Goal: Task Accomplishment & Management: Manage account settings

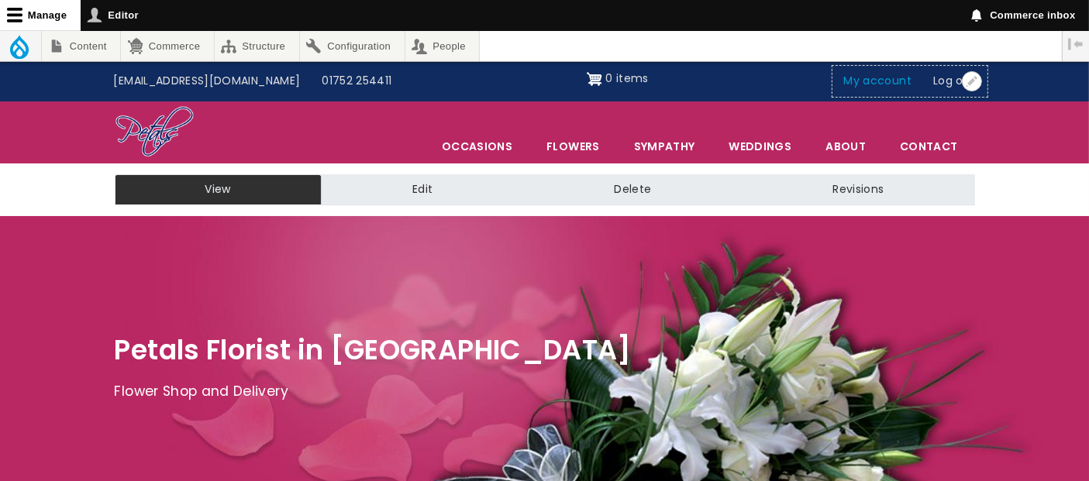
click at [887, 79] on link "My account" at bounding box center [878, 81] width 90 height 29
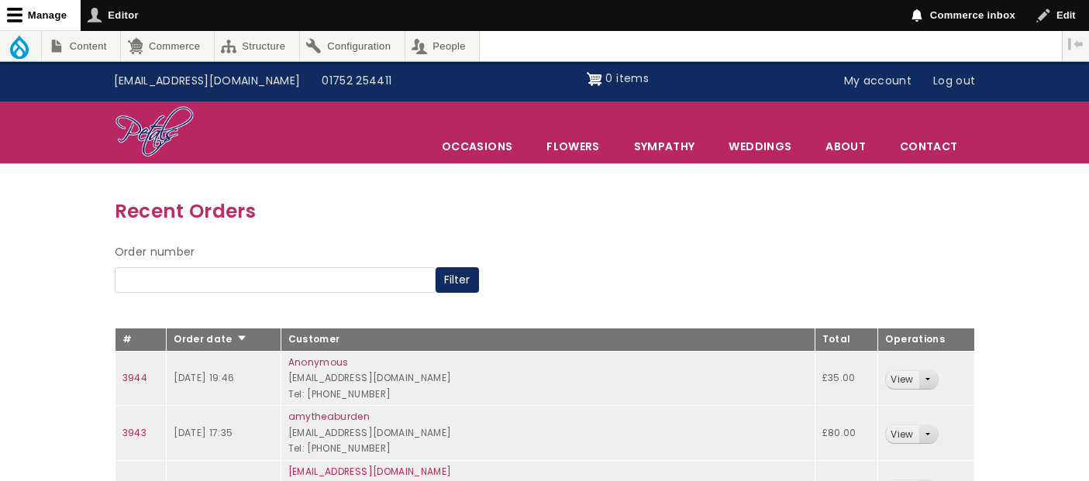
scroll to position [172, 0]
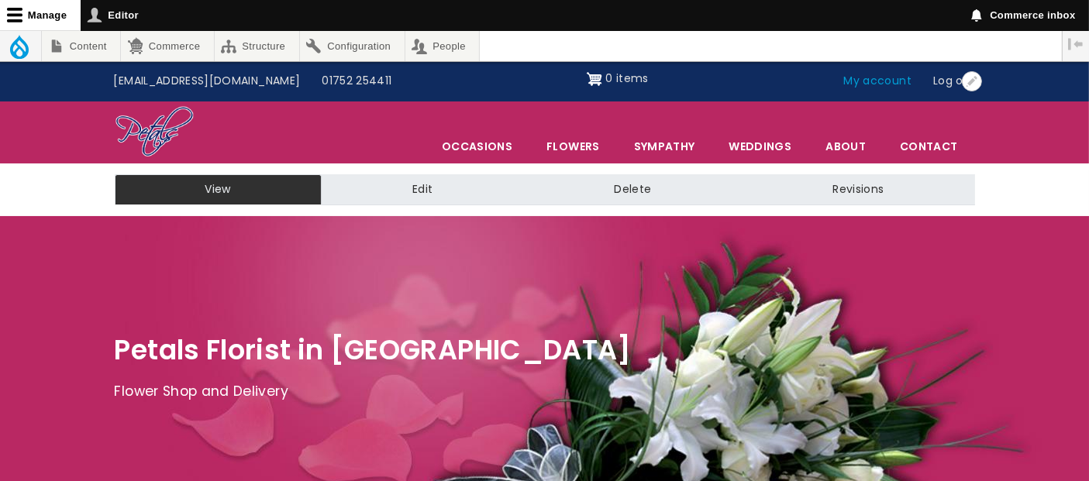
click at [865, 84] on link "My account" at bounding box center [878, 81] width 90 height 29
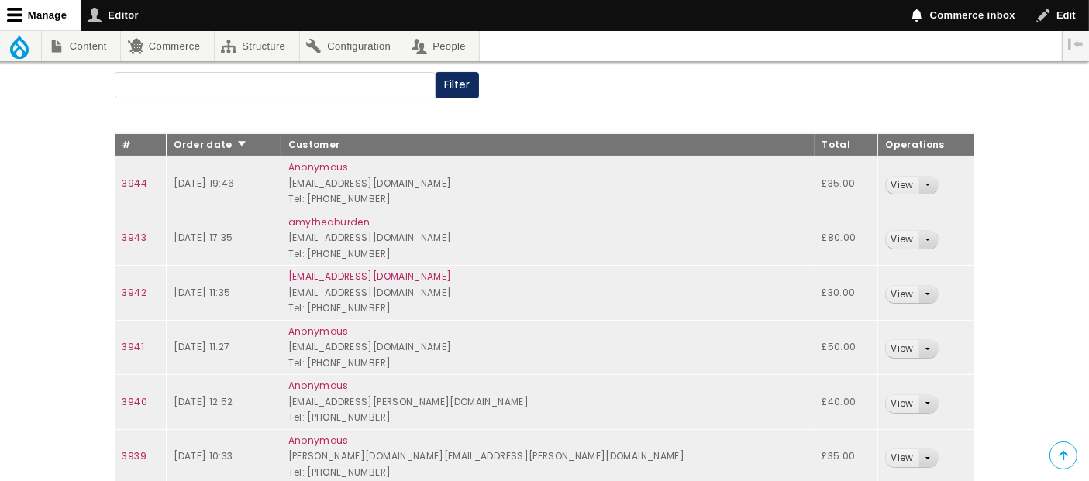
scroll to position [234, 0]
